Goal: Task Accomplishment & Management: Use online tool/utility

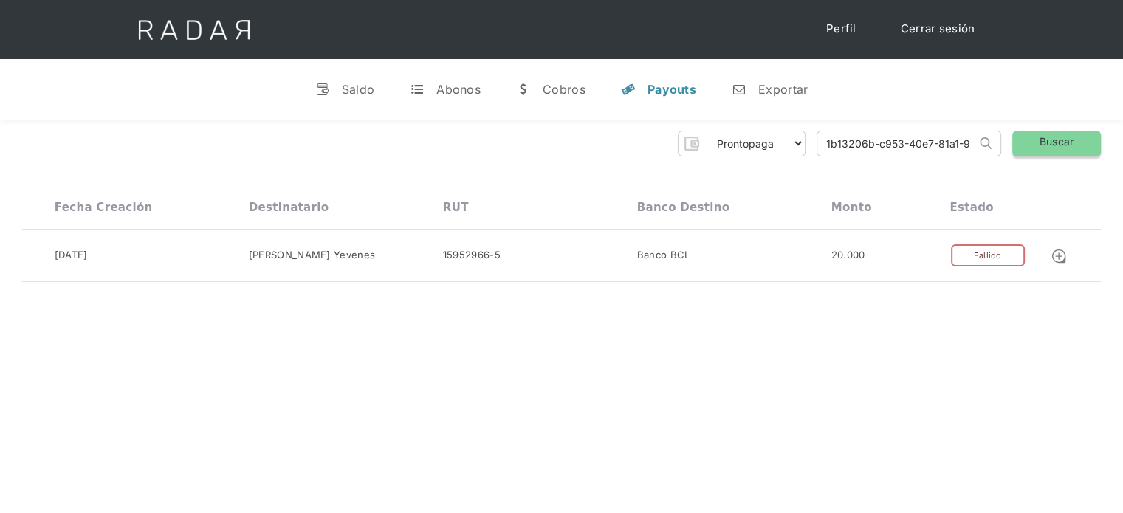
scroll to position [0, 62]
drag, startPoint x: 824, startPoint y: 147, endPoint x: 1034, endPoint y: 142, distance: 210.4
click at [1034, 142] on div "Prontopaga Prontopaga 2 Thank you! Your submission has been received! Oops! Som…" at bounding box center [561, 144] width 1078 height 26
paste input "820bef62-dac5-4738-871c-9554cf8fef49"
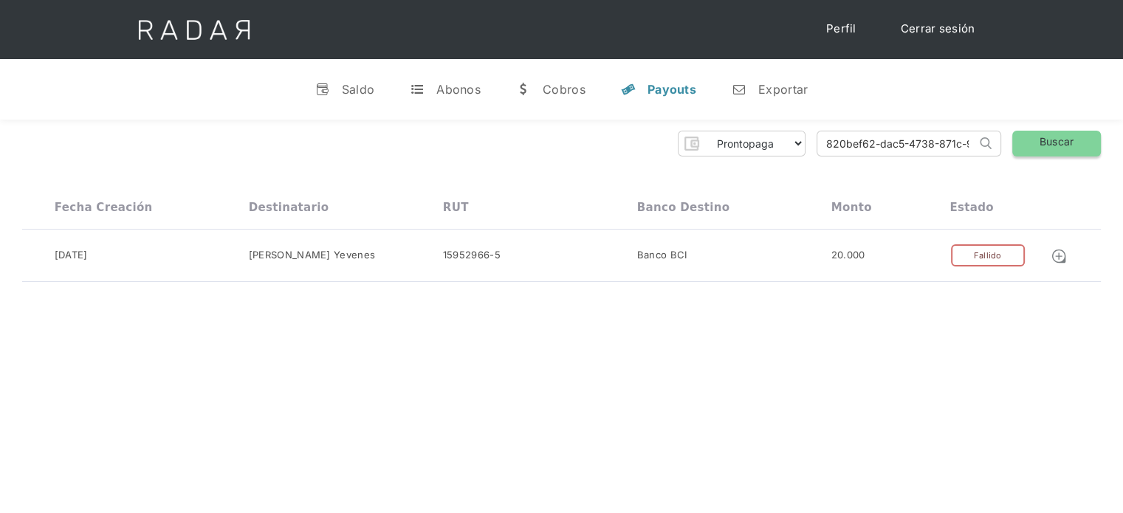
scroll to position [0, 63]
type input "820bef62-dac5-4738-871c-9554cf8fef49"
click at [1034, 143] on link "Buscar" at bounding box center [1056, 144] width 89 height 26
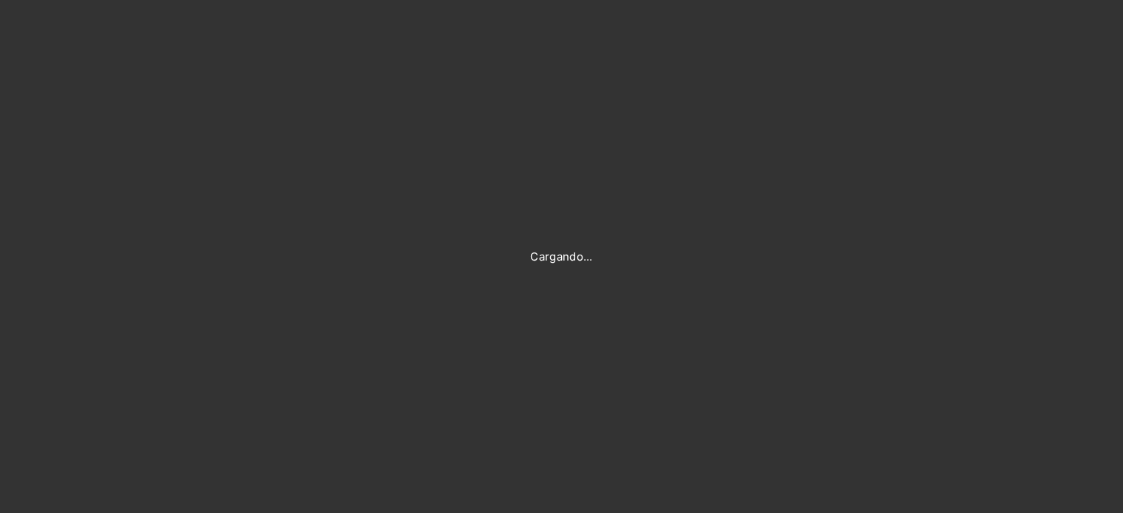
type input "Evans@prontopaga.com"
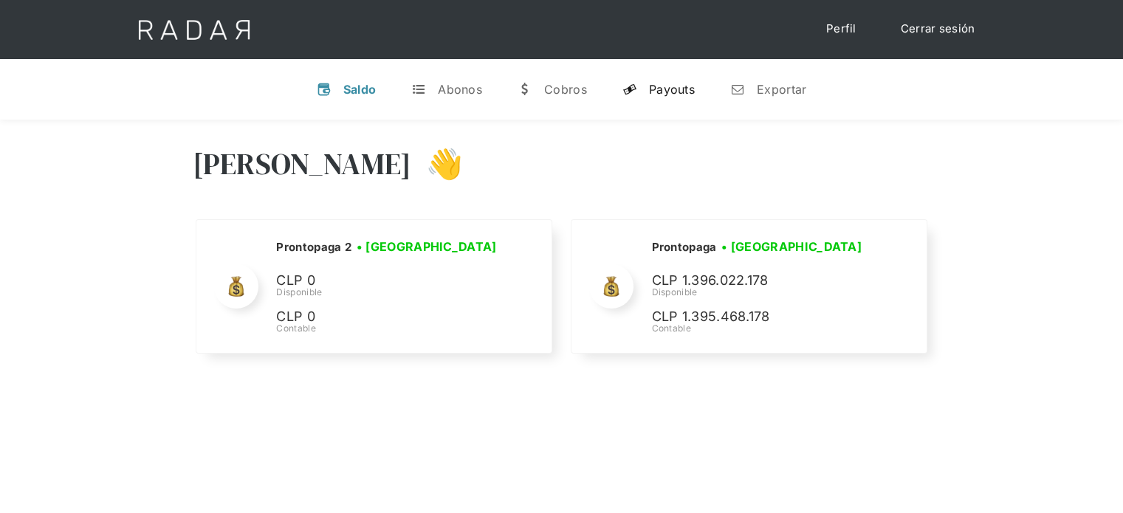
click at [671, 93] on div "Payouts" at bounding box center [672, 89] width 46 height 15
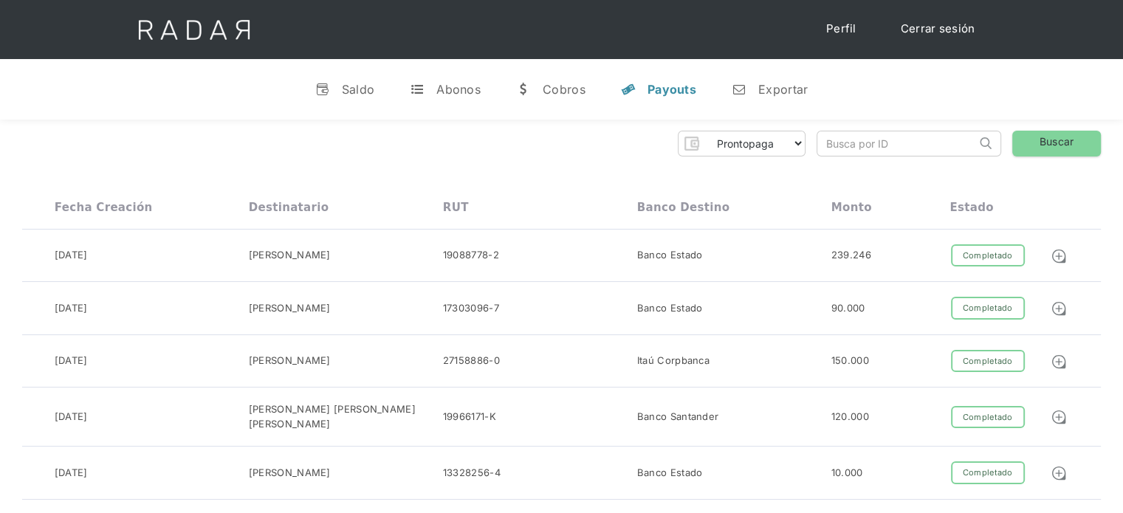
click at [830, 144] on input "search" at bounding box center [896, 143] width 159 height 24
paste input "820bef62-dac5-4738-871c-9554cf8fef49"
drag, startPoint x: 841, startPoint y: 147, endPoint x: 768, endPoint y: 167, distance: 75.7
click at [827, 146] on input "820bef62-dac5-4738-871c-9554cf8fef49" at bounding box center [896, 143] width 159 height 24
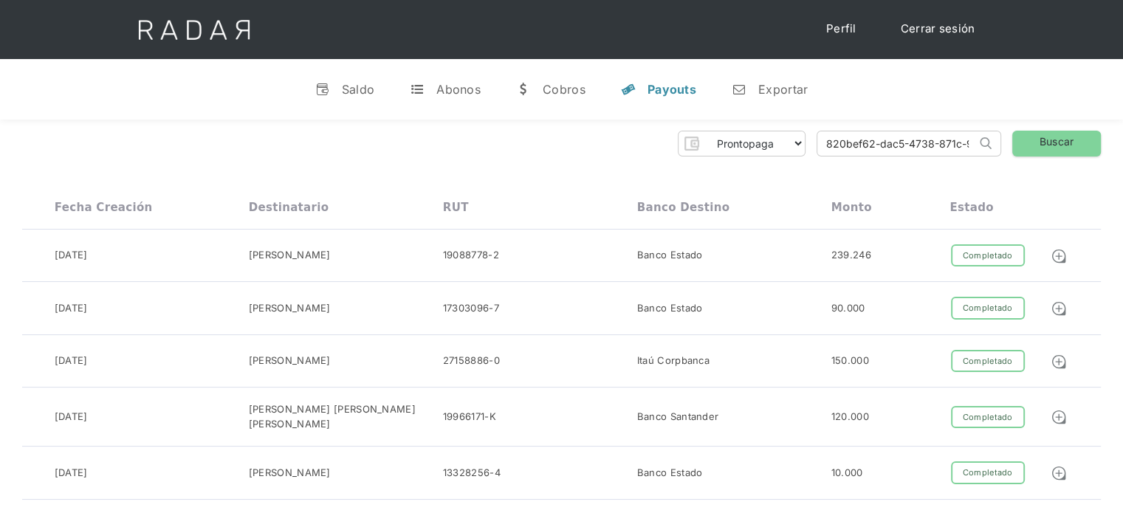
click at [825, 144] on input "820bef62-dac5-4738-871c-9554cf8fef49" at bounding box center [896, 143] width 159 height 24
type input "820bef62-dac5-4738-871c-9554cf8fef49"
click at [1063, 141] on link "Buscar" at bounding box center [1056, 144] width 89 height 26
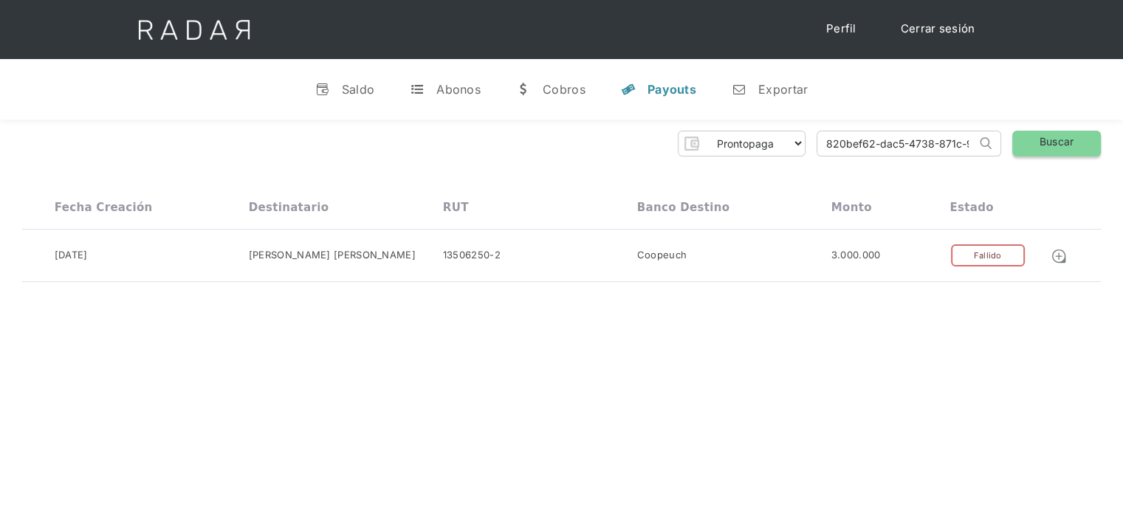
scroll to position [0, 63]
drag, startPoint x: 823, startPoint y: 145, endPoint x: 1199, endPoint y: 190, distance: 378.4
click at [1122, 190] on html "Cargando... Cerrar sesión Perfil v Saldo t Abonos w Cobros y Payouts n Exportar…" at bounding box center [561, 256] width 1123 height 513
paste input "4b3ac60c-0570-4b2f-9f22-e1ad0619e226"
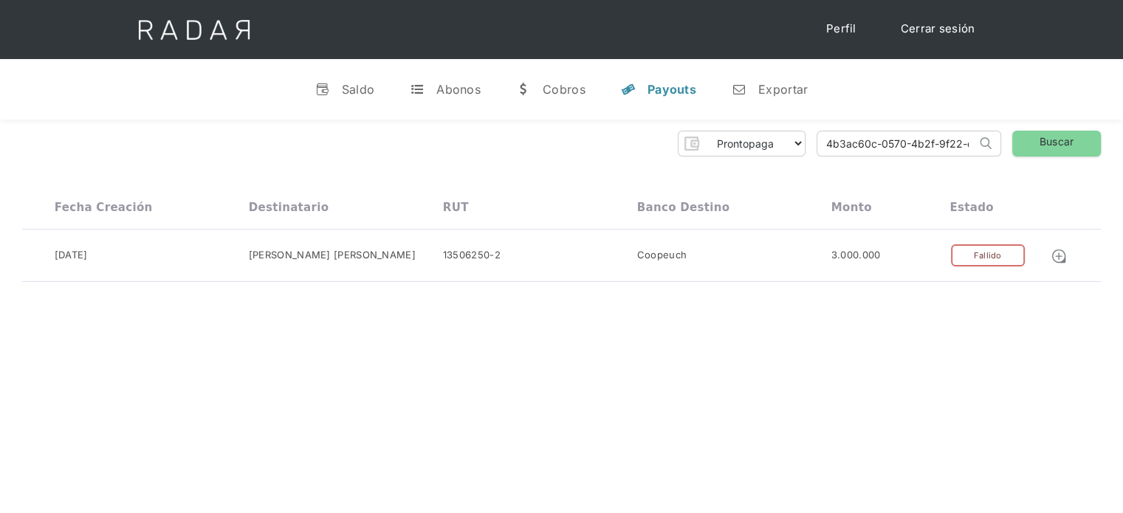
drag, startPoint x: 848, startPoint y: 145, endPoint x: 762, endPoint y: 147, distance: 86.4
click at [762, 147] on div "Prontopaga Prontopaga 2 Thank you! Your submission has been received! Oops! Som…" at bounding box center [561, 144] width 1078 height 26
click at [826, 143] on input "4b3ac60c-0570-4b2f-9f22-e1ad0619e226" at bounding box center [896, 143] width 159 height 24
type input "4b3ac60c-0570-4b2f-9f22-e1ad0619e226"
click at [1092, 147] on link "Buscar" at bounding box center [1056, 144] width 89 height 26
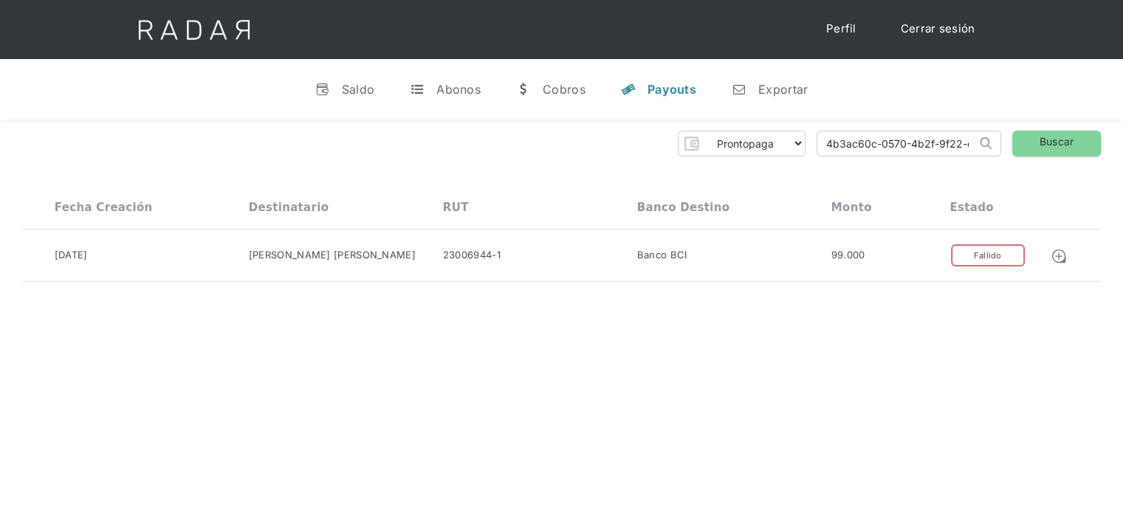
click at [940, 19] on link "Cerrar sesión" at bounding box center [938, 29] width 104 height 29
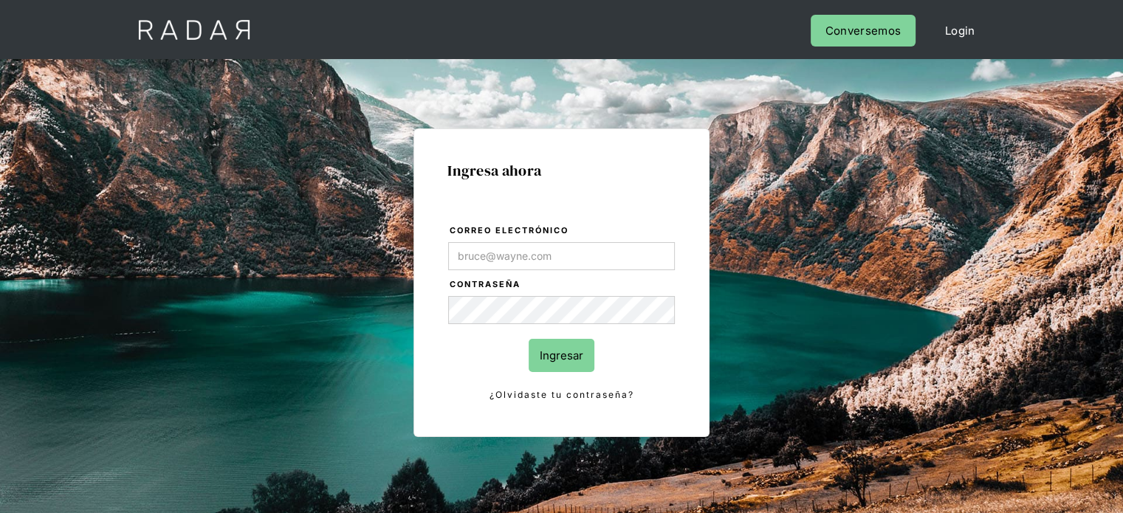
type input "Evans@prontopaga.com"
click at [644, 385] on form "Correo electrónico Evans@prontopaga.com Contraseña Ingresar ¿Olvidaste tu contr…" at bounding box center [561, 313] width 228 height 180
drag, startPoint x: 564, startPoint y: 355, endPoint x: 616, endPoint y: 333, distance: 56.9
click at [565, 354] on input "Ingresar" at bounding box center [561, 355] width 66 height 33
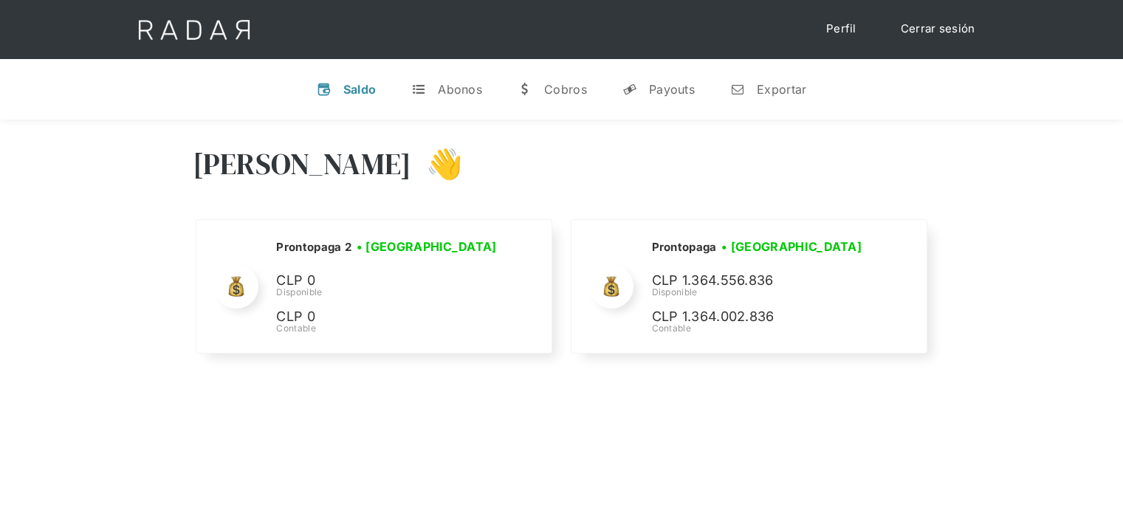
click at [928, 30] on link "Cerrar sesión" at bounding box center [938, 29] width 104 height 29
